Goal: Information Seeking & Learning: Learn about a topic

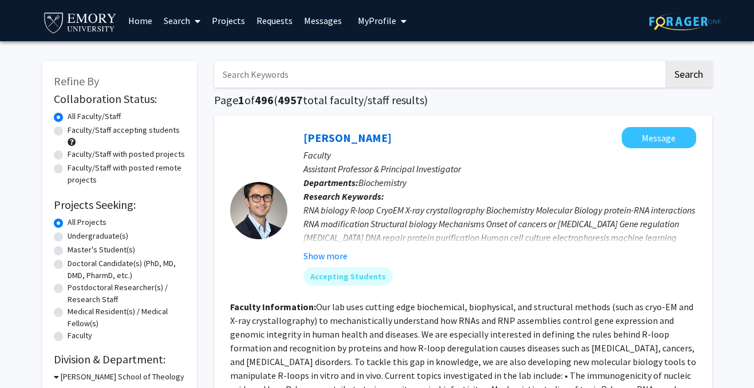
click at [401, 19] on icon "My profile dropdown to access profile and logout" at bounding box center [404, 21] width 6 height 9
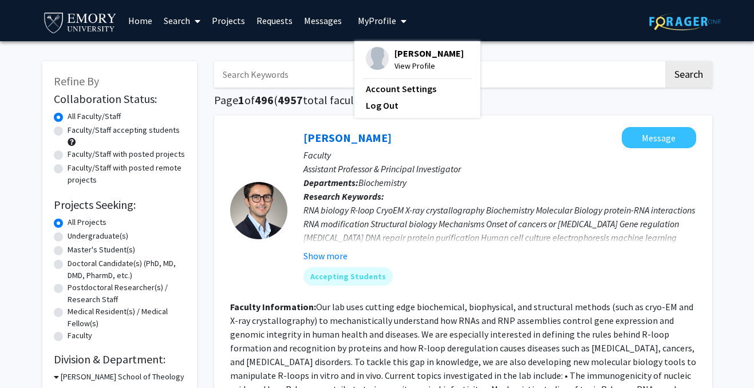
click at [474, 153] on p "Faculty" at bounding box center [500, 155] width 393 height 14
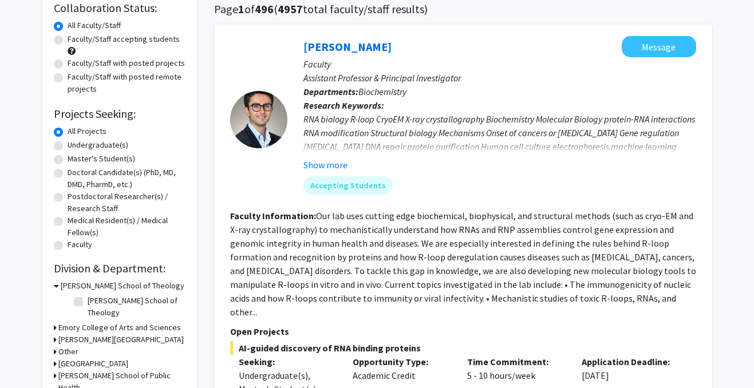
scroll to position [93, 0]
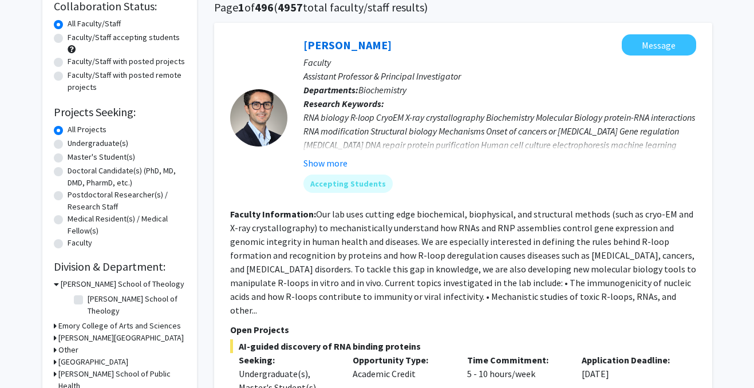
click at [68, 143] on label "Undergraduate(s)" at bounding box center [98, 143] width 61 height 12
click at [68, 143] on input "Undergraduate(s)" at bounding box center [71, 140] width 7 height 7
radio input "true"
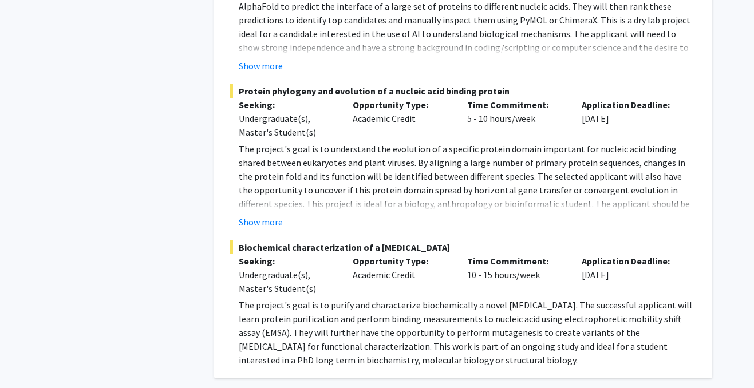
scroll to position [522, 0]
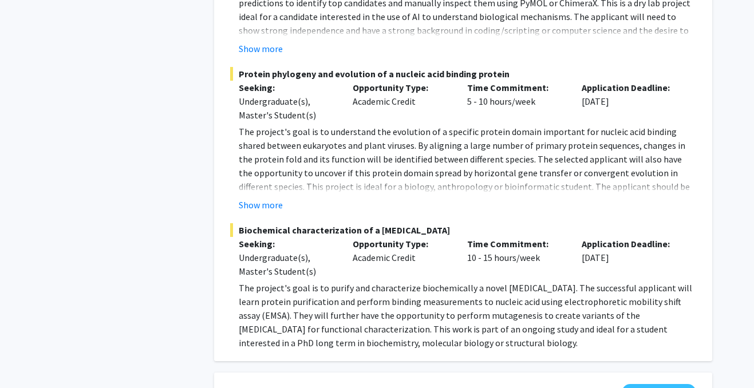
click at [410, 308] on p "The project's goal is to purify and characterize biochemically a novel [MEDICAL…" at bounding box center [468, 315] width 458 height 69
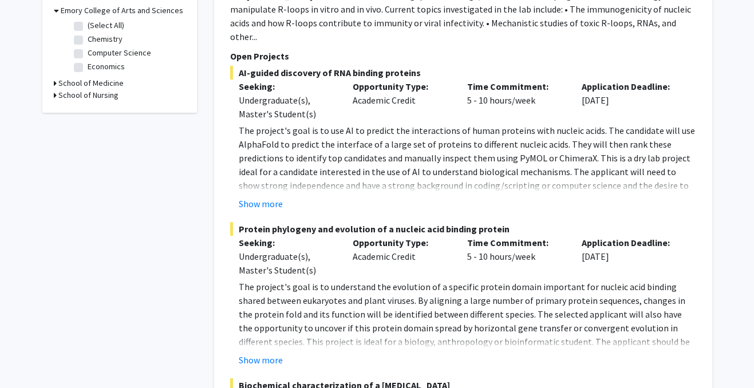
scroll to position [0, 0]
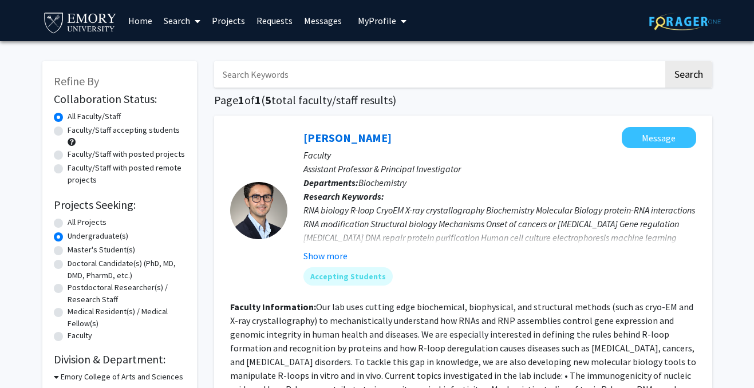
click at [68, 239] on label "Undergraduate(s)" at bounding box center [98, 236] width 61 height 12
click at [68, 238] on input "Undergraduate(s)" at bounding box center [71, 233] width 7 height 7
click at [68, 225] on label "All Projects" at bounding box center [87, 222] width 39 height 12
click at [68, 224] on input "All Projects" at bounding box center [71, 219] width 7 height 7
radio input "true"
